Goal: Information Seeking & Learning: Find specific fact

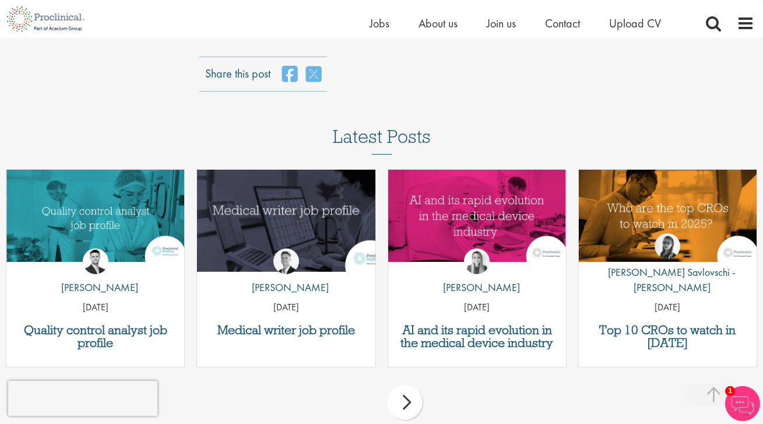
scroll to position [1566, 0]
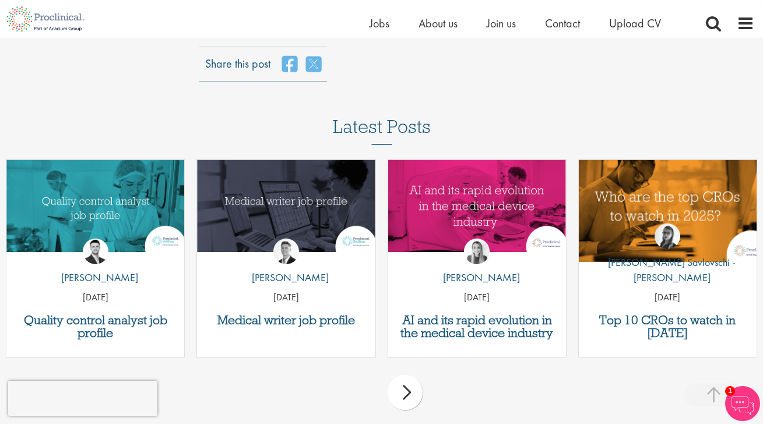
click at [693, 164] on img "Link to a post" at bounding box center [667, 205] width 213 height 111
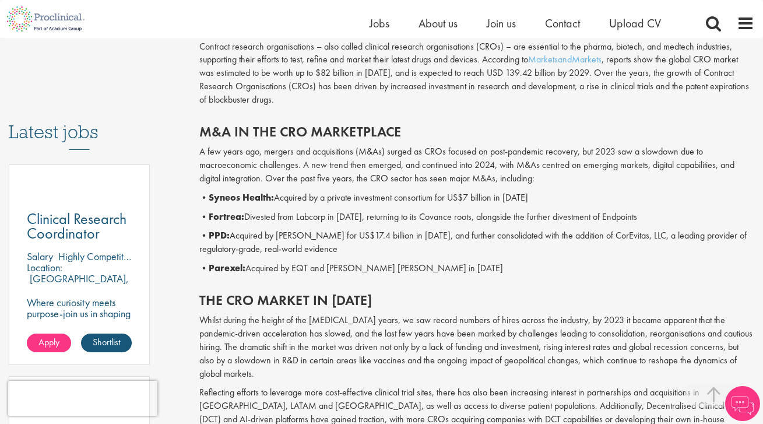
scroll to position [538, 0]
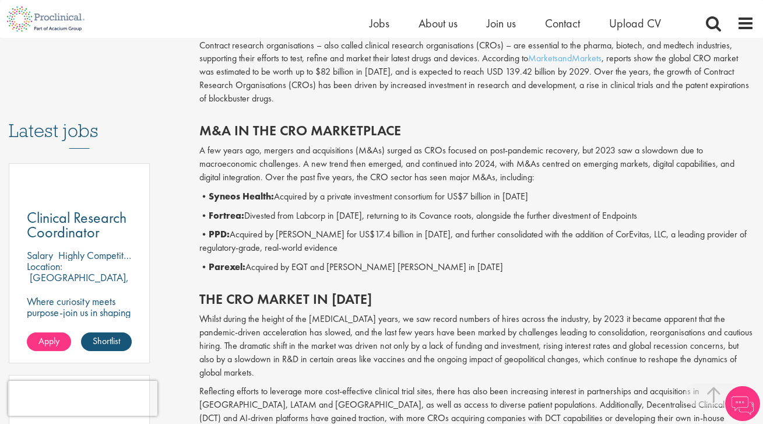
click at [222, 213] on b "Fortrea:" at bounding box center [227, 215] width 36 height 12
click at [226, 232] on b "PPD:" at bounding box center [219, 234] width 21 height 12
copy b "PPD"
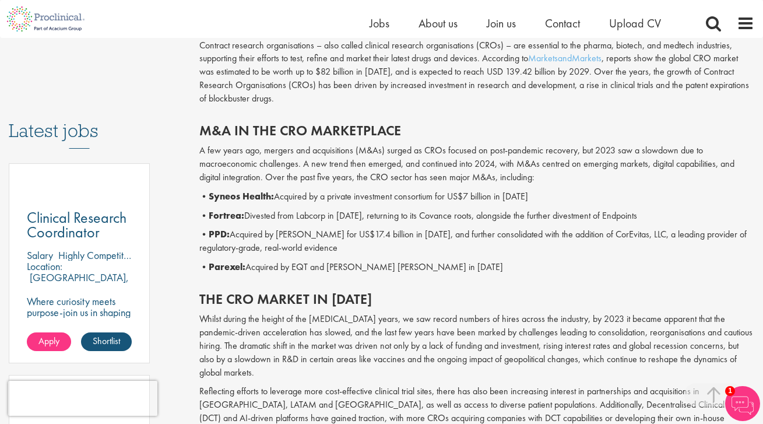
click at [374, 238] on p "• PPD: Acquired by Thermo Fisher for US$17.4 billion in 2021, and further conso…" at bounding box center [476, 241] width 555 height 27
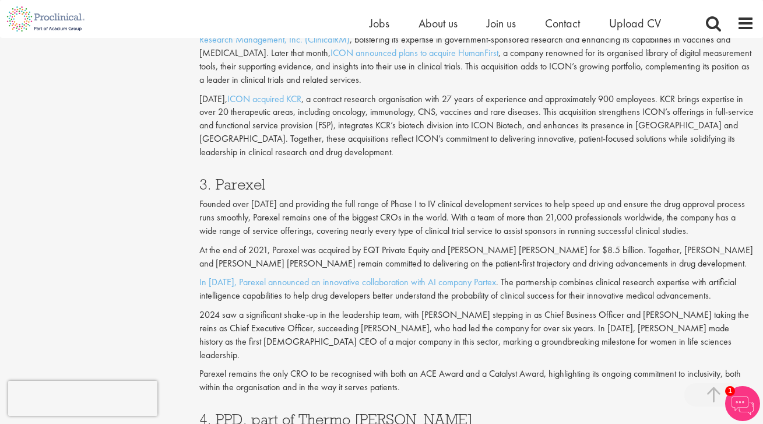
scroll to position [1314, 0]
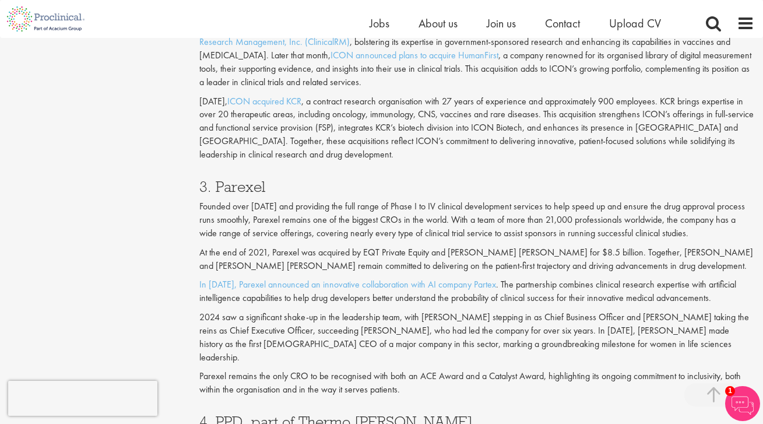
click at [243, 179] on h3 "3. Parexel" at bounding box center [476, 186] width 555 height 15
copy h3 "Parexel"
